Goal: Task Accomplishment & Management: Manage account settings

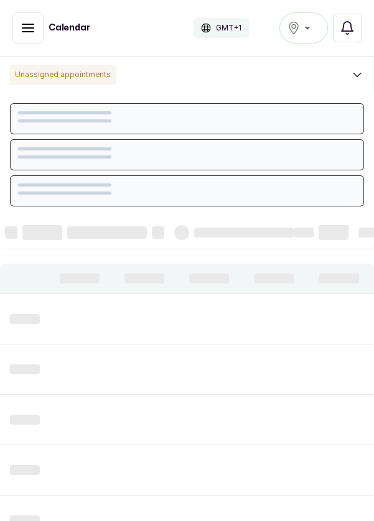
scroll to position [419, 0]
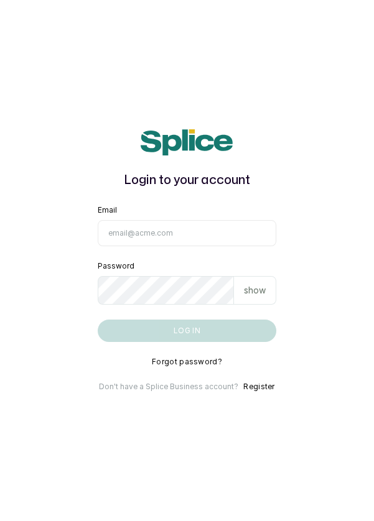
click at [194, 246] on input "Email" at bounding box center [187, 233] width 179 height 26
type input "info@dermaspaceng.com"
click at [98, 320] on button "Log in" at bounding box center [187, 331] width 179 height 22
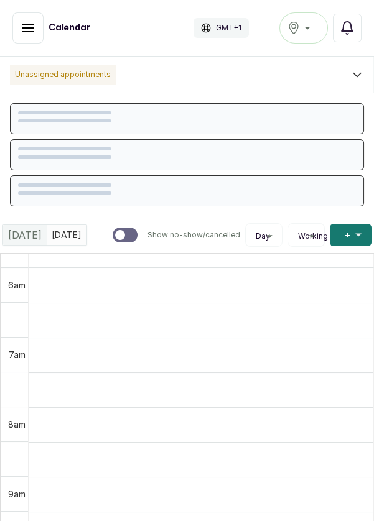
scroll to position [419, 0]
